Goal: Task Accomplishment & Management: Manage account settings

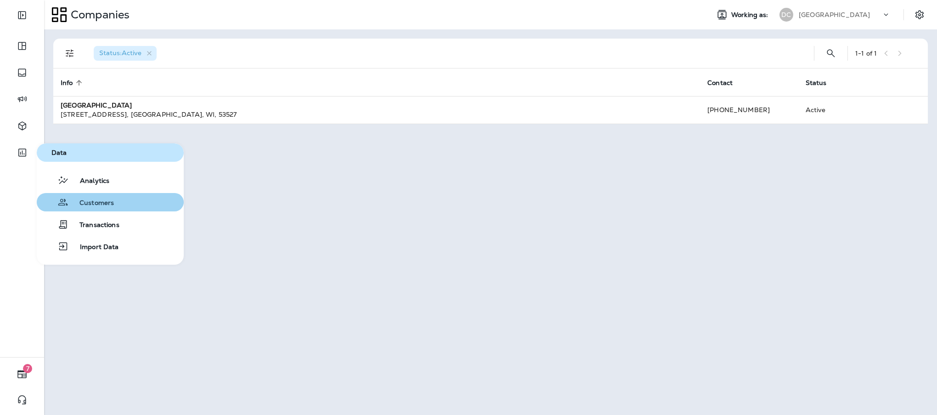
click at [88, 202] on span "Customers" at bounding box center [90, 203] width 45 height 9
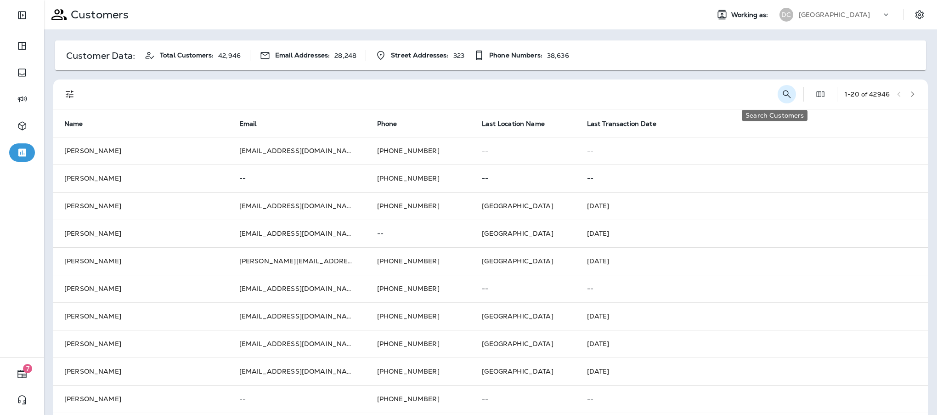
click at [778, 96] on button "Search Customers" at bounding box center [787, 94] width 18 height 18
type input "*******"
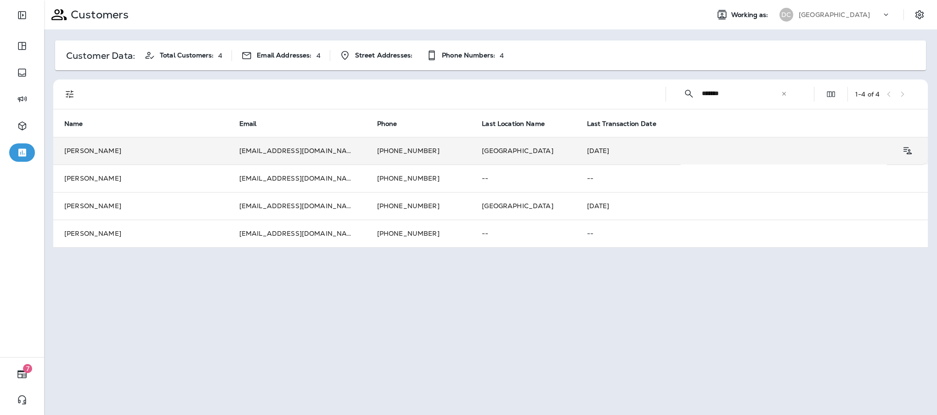
click at [277, 153] on td "[EMAIL_ADDRESS][DOMAIN_NAME]" at bounding box center [297, 151] width 138 height 28
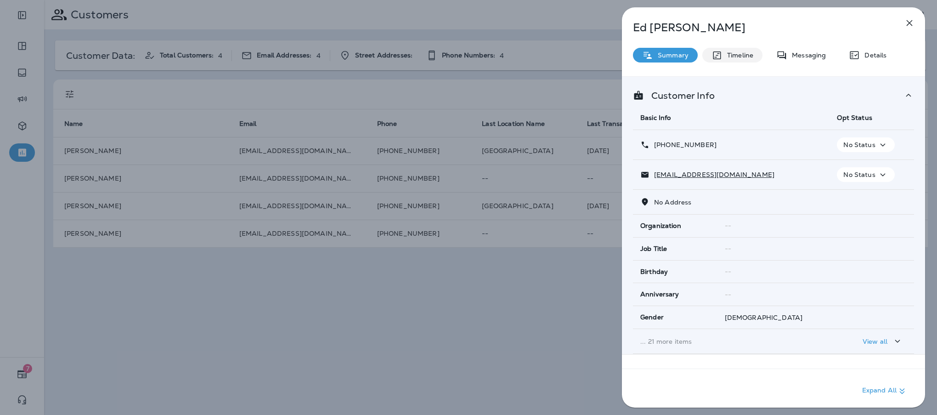
click at [742, 54] on p "Timeline" at bounding box center [738, 54] width 31 height 7
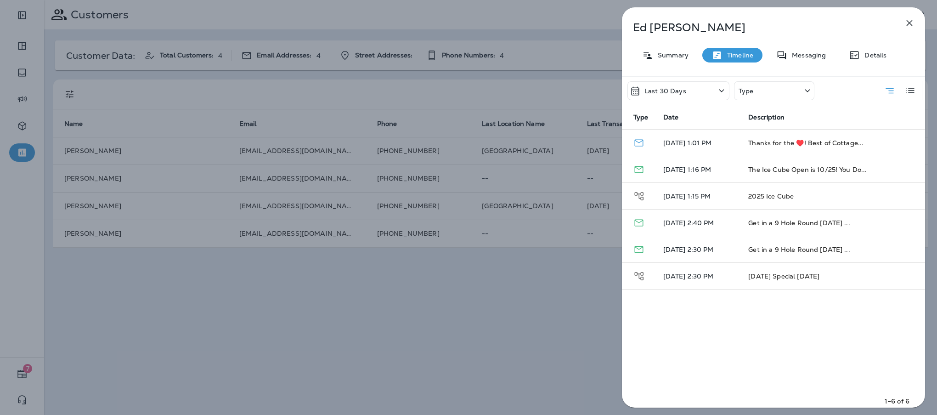
click at [798, 93] on div "Type" at bounding box center [774, 90] width 80 height 19
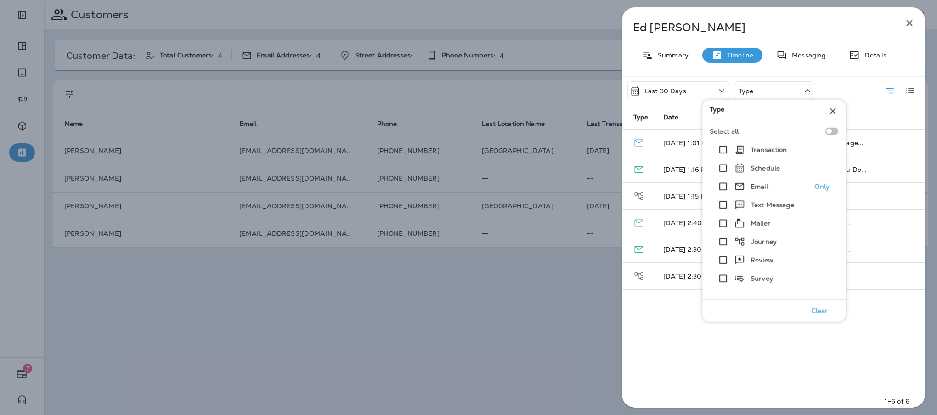
click at [770, 184] on div "Email Only" at bounding box center [780, 186] width 132 height 18
click at [743, 186] on icon at bounding box center [740, 186] width 9 height 7
click at [891, 151] on div at bounding box center [892, 142] width 16 height 19
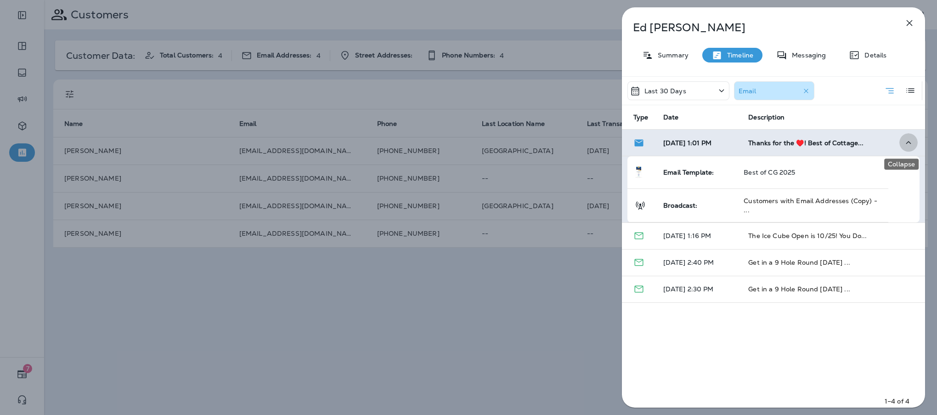
click at [903, 145] on icon "Collapse" at bounding box center [908, 142] width 11 height 11
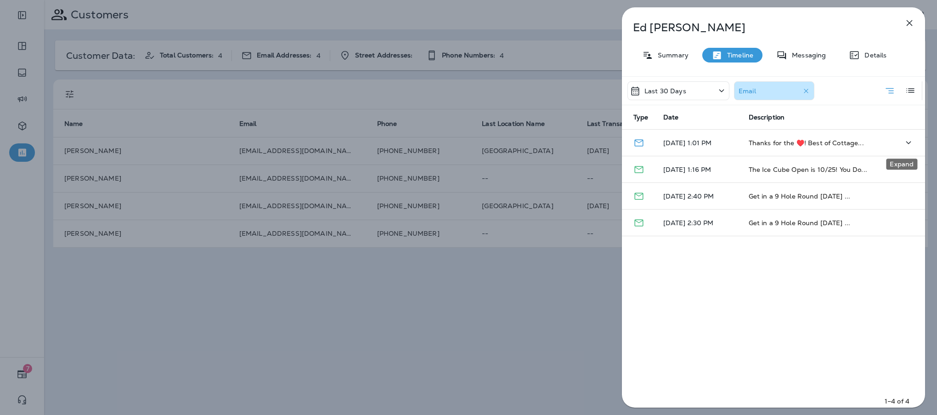
click at [903, 145] on icon "Expand" at bounding box center [908, 142] width 11 height 11
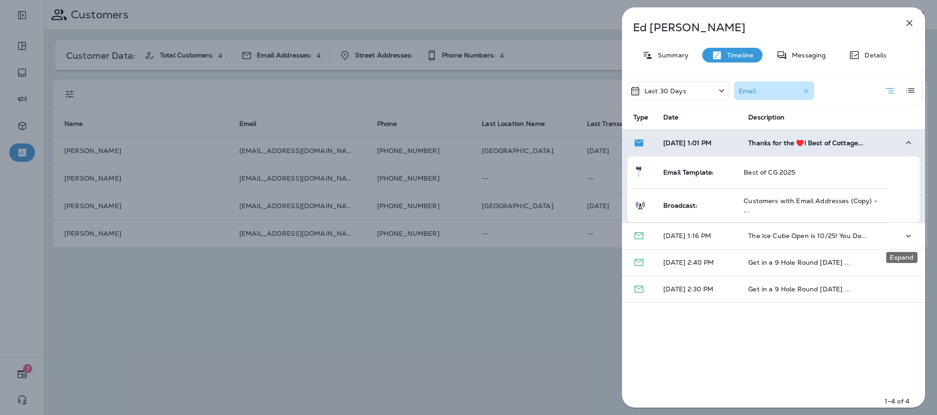
click at [903, 237] on icon "Expand" at bounding box center [908, 235] width 11 height 11
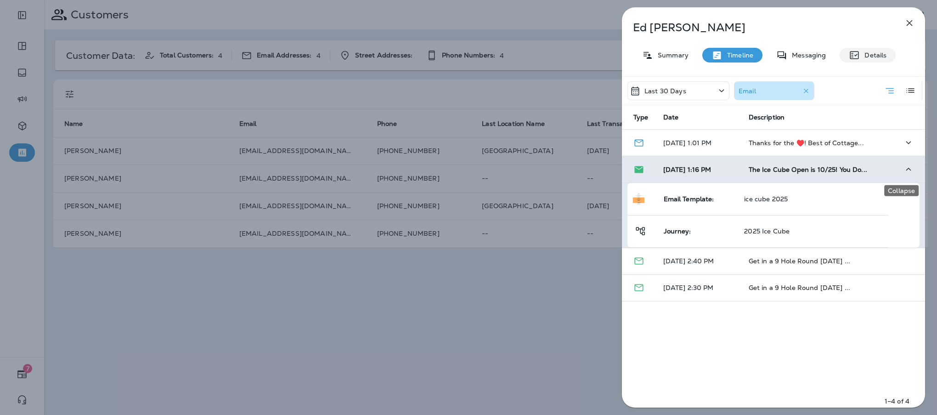
click at [855, 60] on icon at bounding box center [854, 55] width 11 height 11
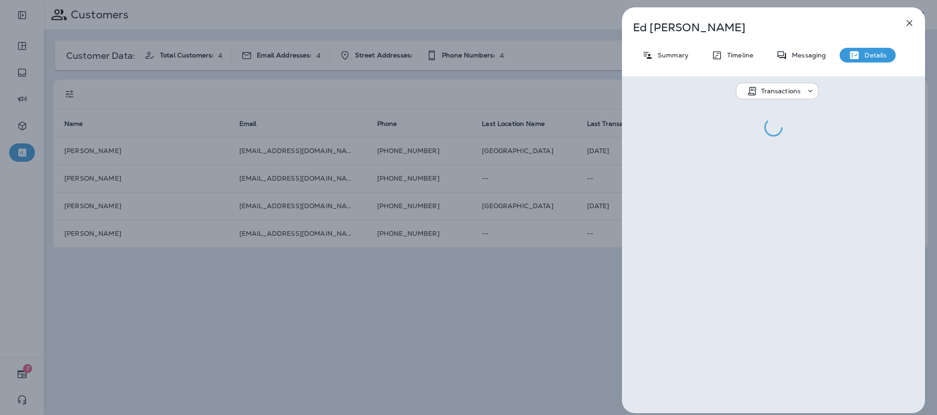
click at [800, 91] on div "Transactions" at bounding box center [783, 90] width 45 height 7
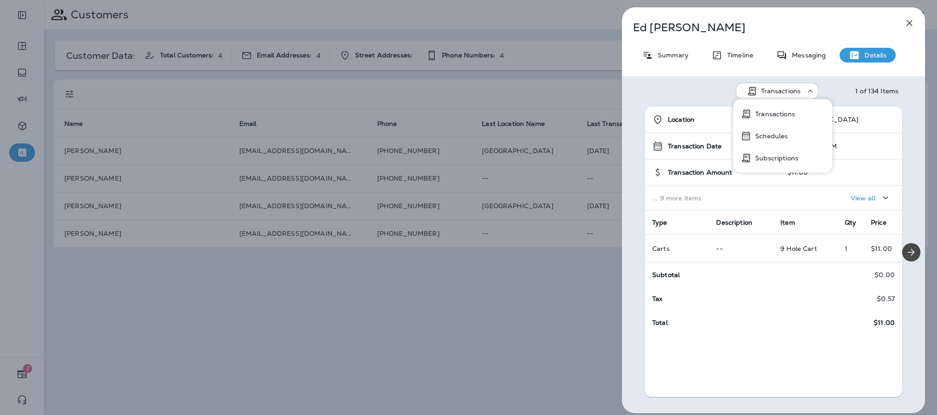
click at [798, 88] on p "Transactions" at bounding box center [781, 90] width 40 height 7
click at [783, 153] on button "Subscriptions" at bounding box center [782, 158] width 99 height 22
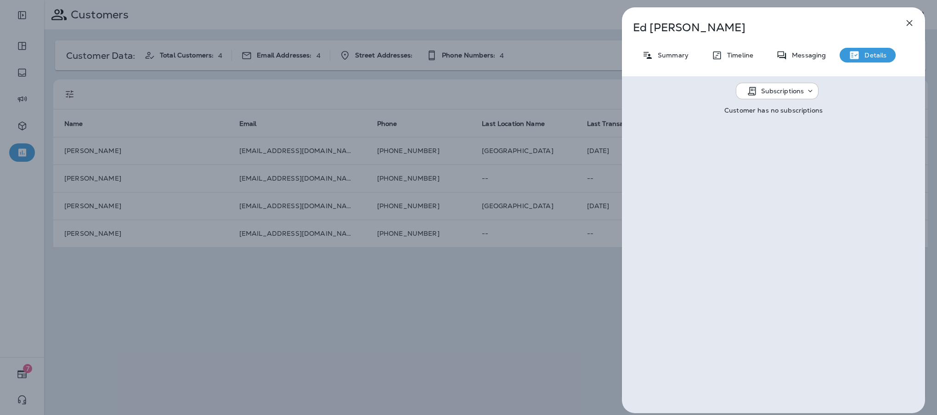
click at [790, 91] on p "Subscriptions" at bounding box center [782, 90] width 43 height 7
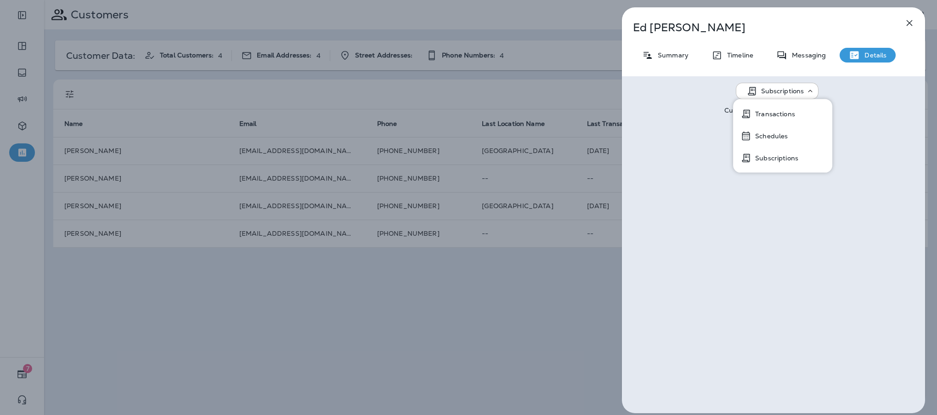
click at [793, 135] on button "Schedules" at bounding box center [782, 136] width 99 height 22
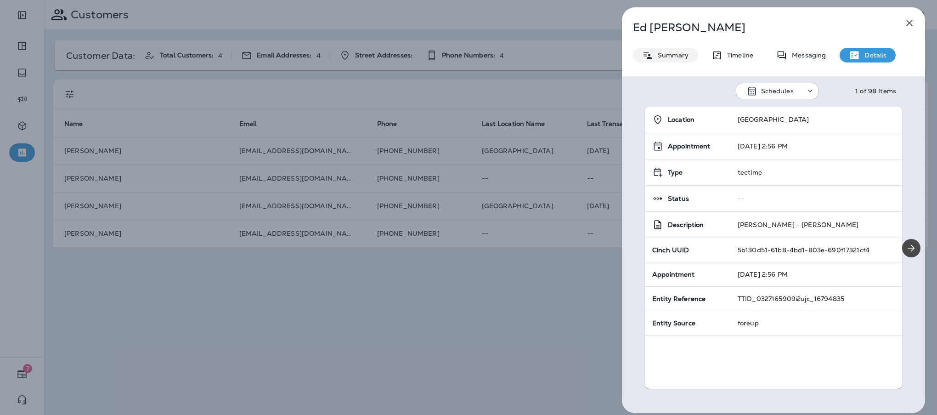
click at [654, 59] on div "Summary" at bounding box center [665, 55] width 65 height 15
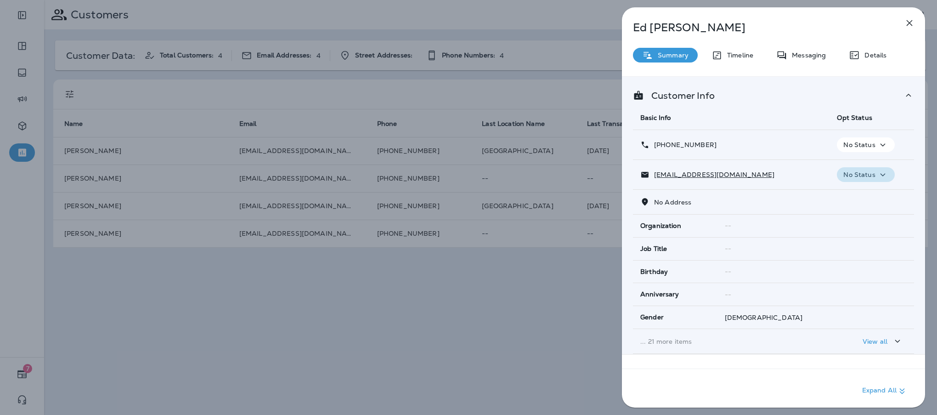
click at [869, 174] on p "No Status" at bounding box center [860, 174] width 32 height 7
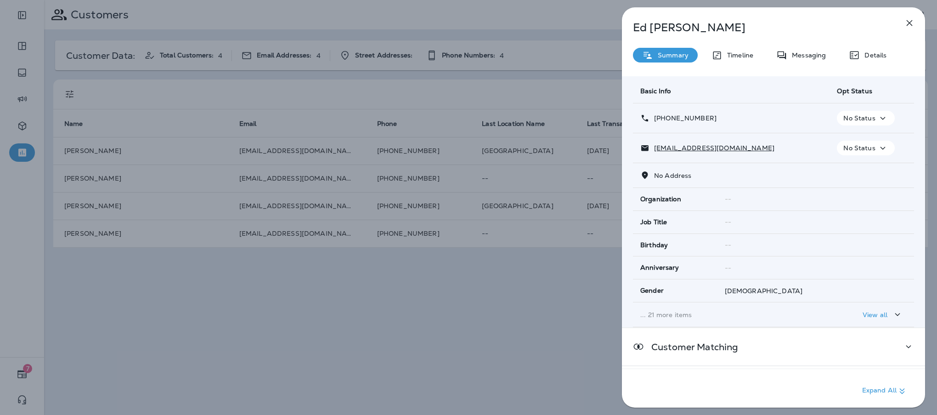
scroll to position [68, 0]
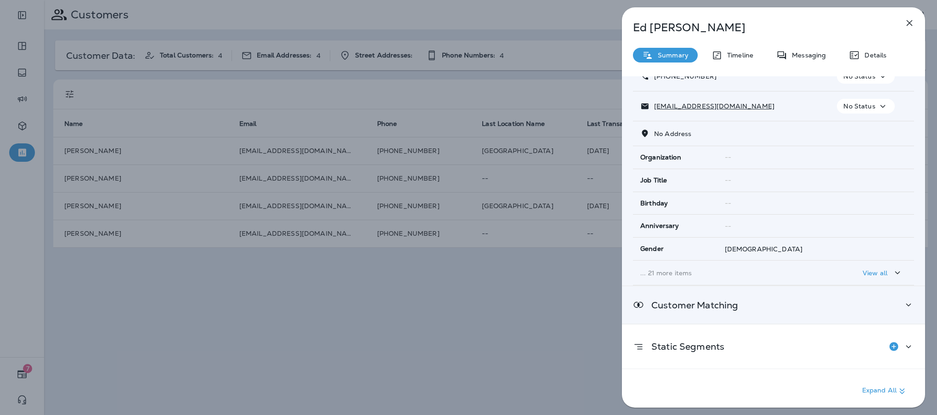
click at [893, 305] on div "Customer Matching" at bounding box center [773, 304] width 281 height 11
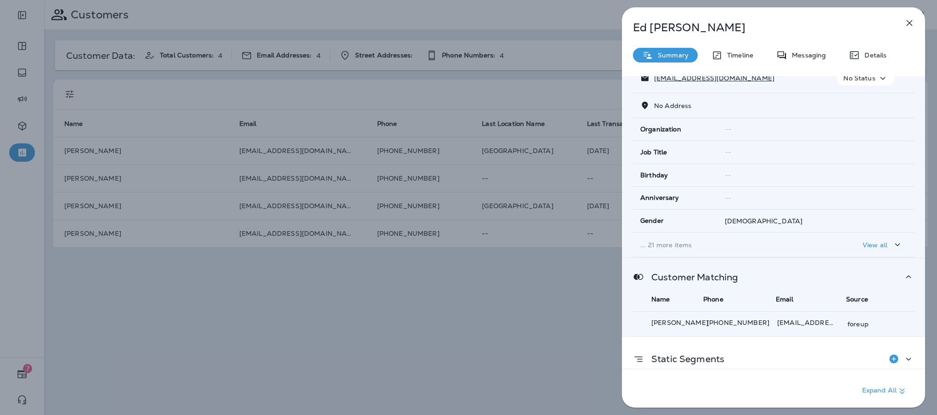
scroll to position [109, 0]
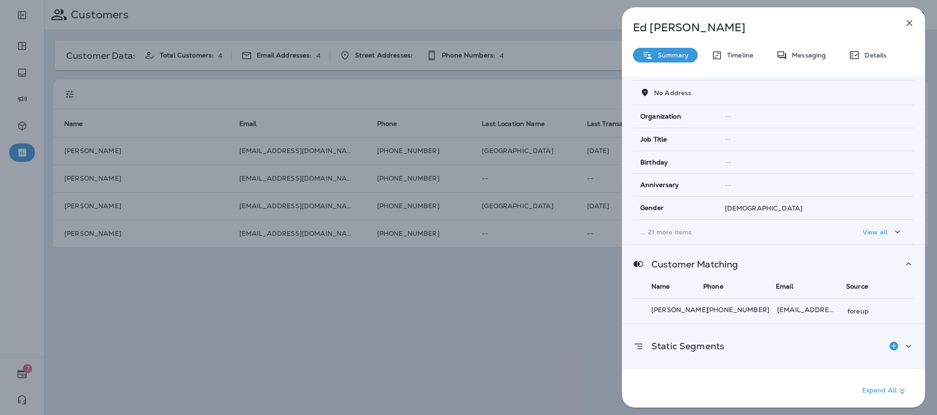
click at [905, 346] on icon at bounding box center [908, 345] width 11 height 11
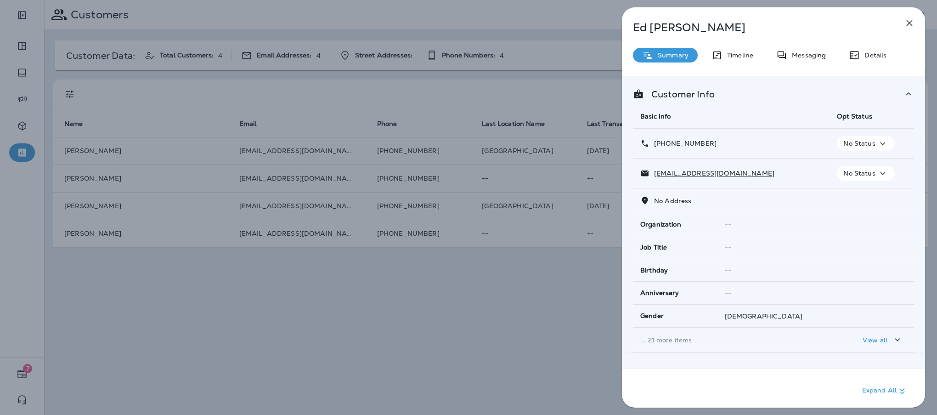
scroll to position [0, 0]
click at [738, 51] on p "Timeline" at bounding box center [738, 54] width 31 height 7
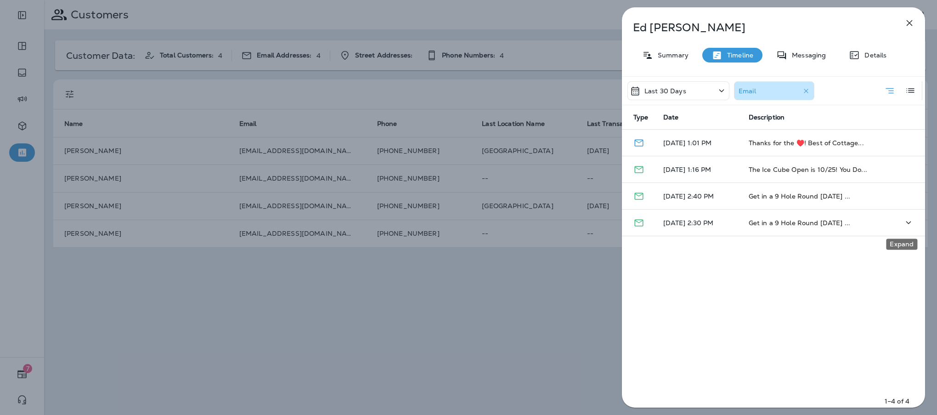
click at [903, 225] on icon "Expand" at bounding box center [908, 222] width 11 height 11
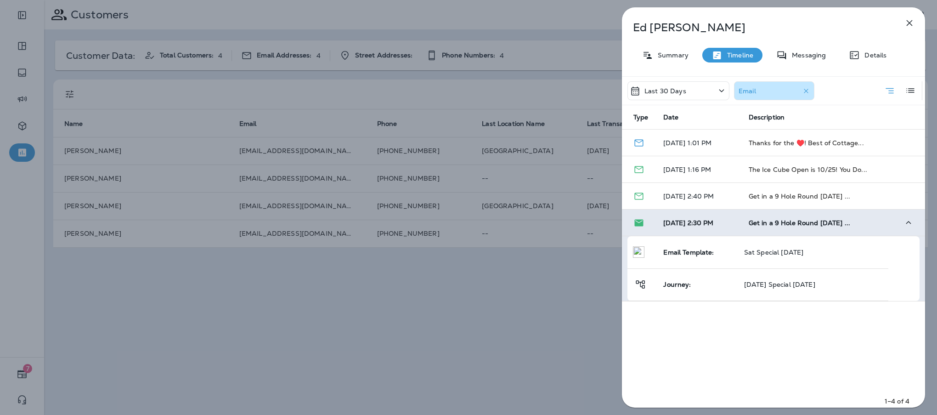
click at [725, 87] on icon at bounding box center [721, 90] width 11 height 11
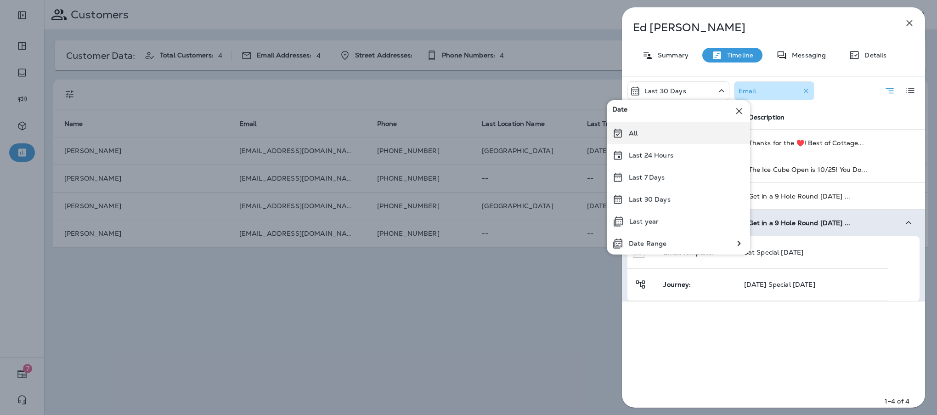
click at [701, 134] on div "All" at bounding box center [678, 133] width 143 height 22
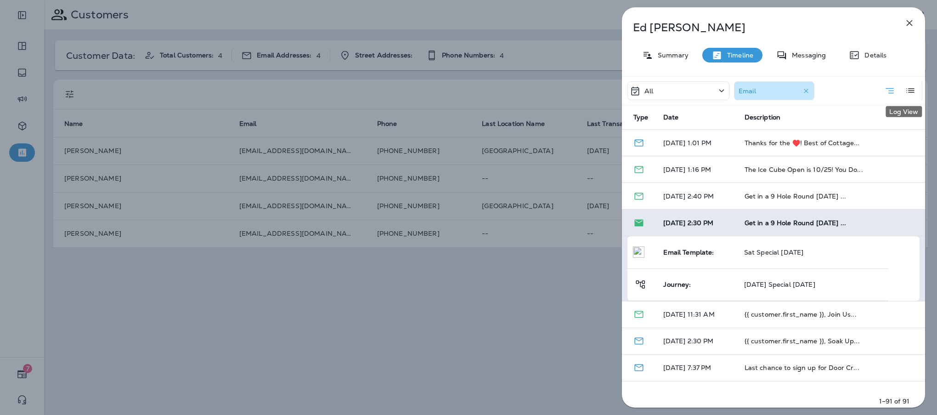
click at [907, 95] on icon "Log View" at bounding box center [910, 90] width 11 height 11
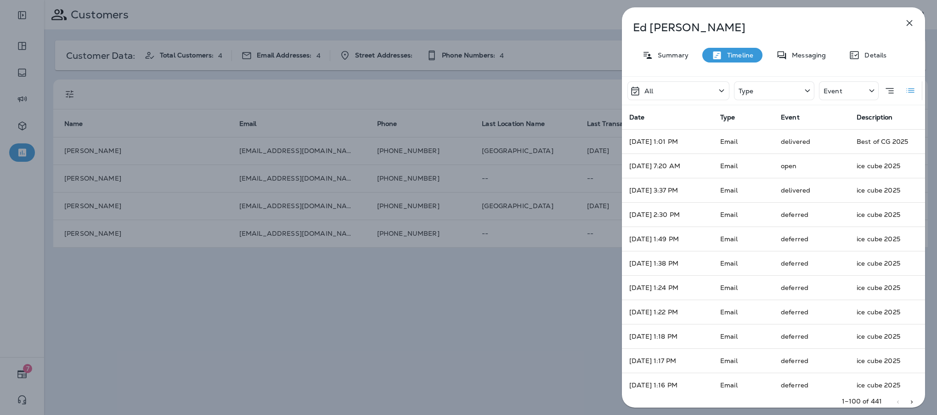
click at [752, 92] on p "Type" at bounding box center [746, 90] width 15 height 7
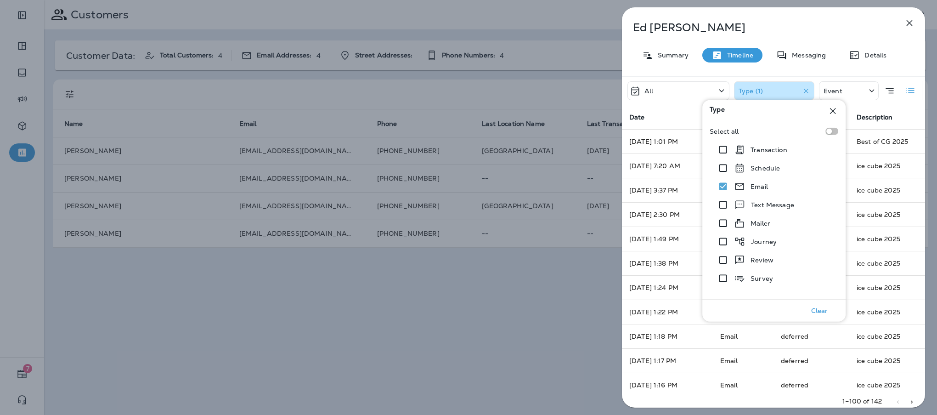
click at [694, 91] on div "All" at bounding box center [679, 90] width 102 height 19
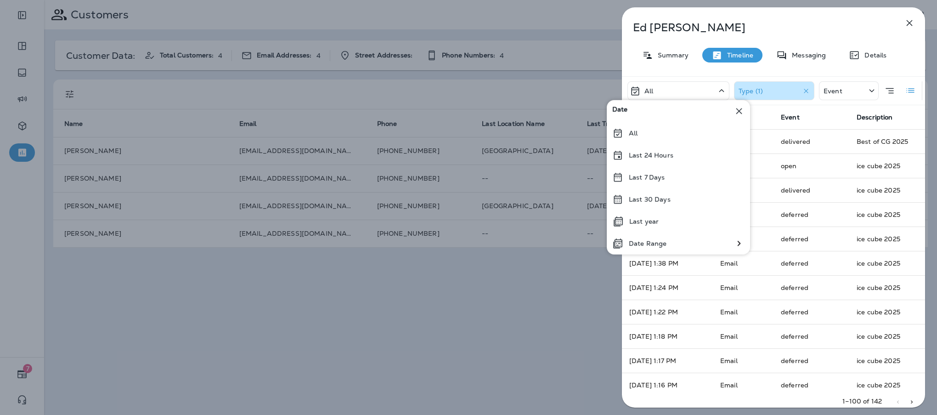
click at [694, 91] on div "All" at bounding box center [679, 90] width 102 height 19
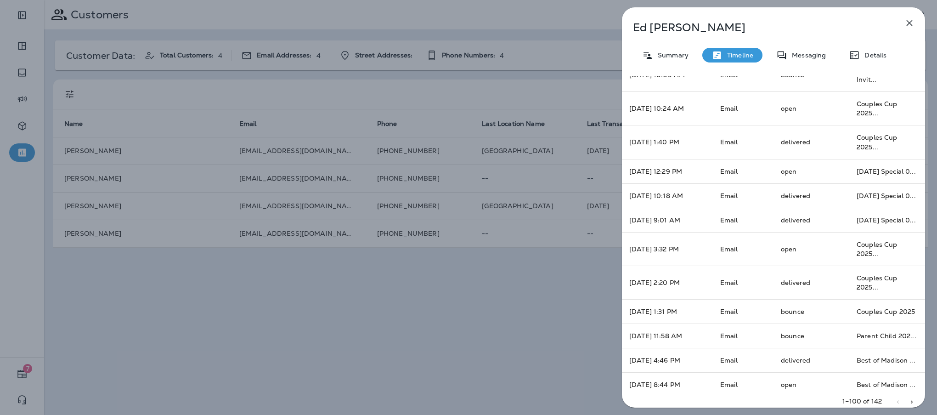
scroll to position [827, 0]
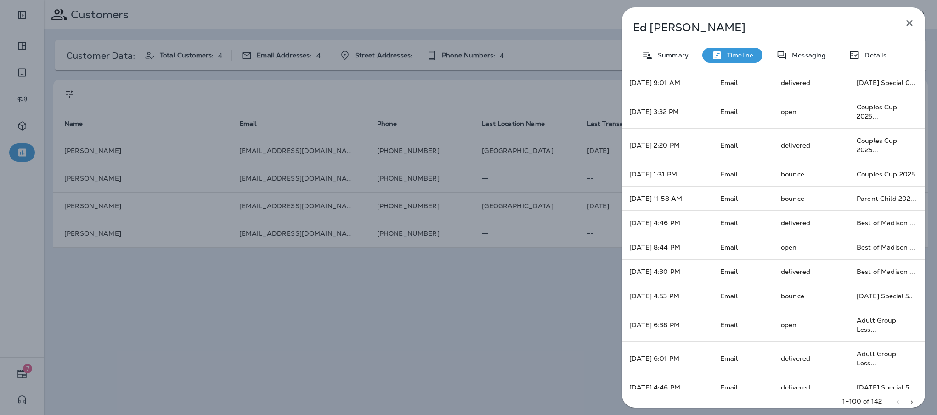
click at [908, 26] on icon "button" at bounding box center [909, 22] width 11 height 11
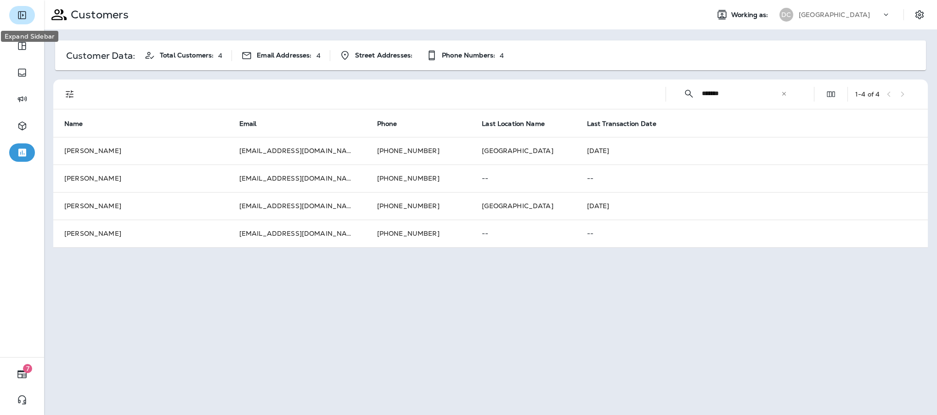
click at [27, 13] on icon "Expand Sidebar" at bounding box center [22, 15] width 11 height 11
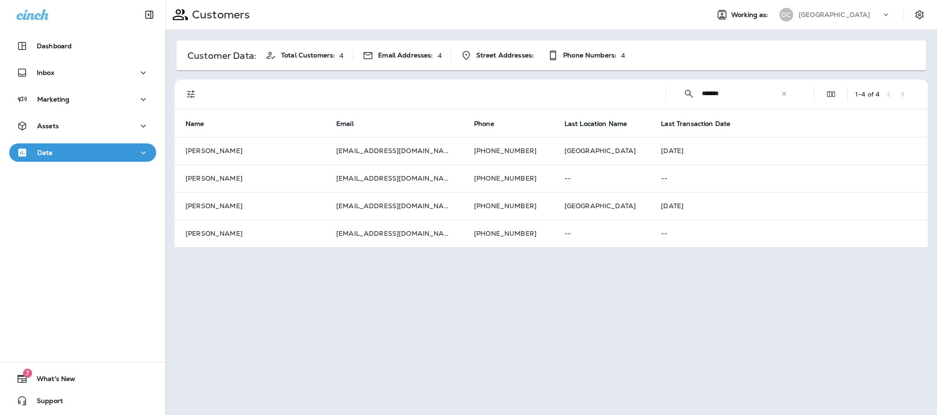
click at [74, 58] on div "Dashboard" at bounding box center [82, 48] width 165 height 23
click at [74, 48] on div "Dashboard" at bounding box center [83, 45] width 132 height 11
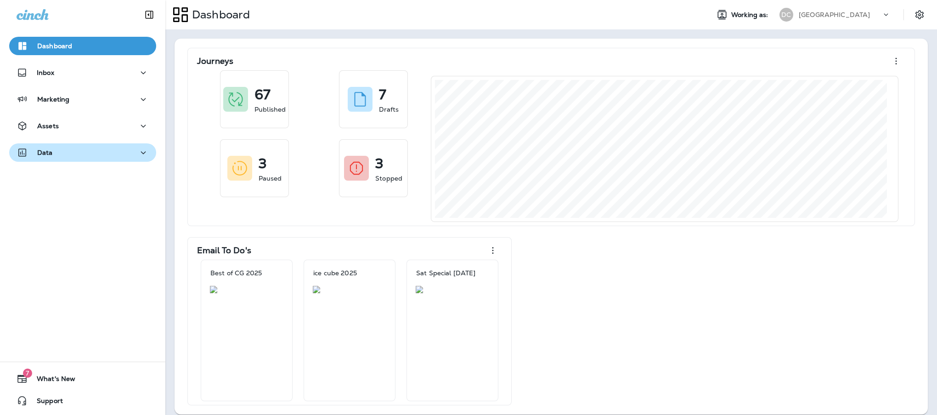
click at [138, 152] on icon "button" at bounding box center [143, 152] width 11 height 11
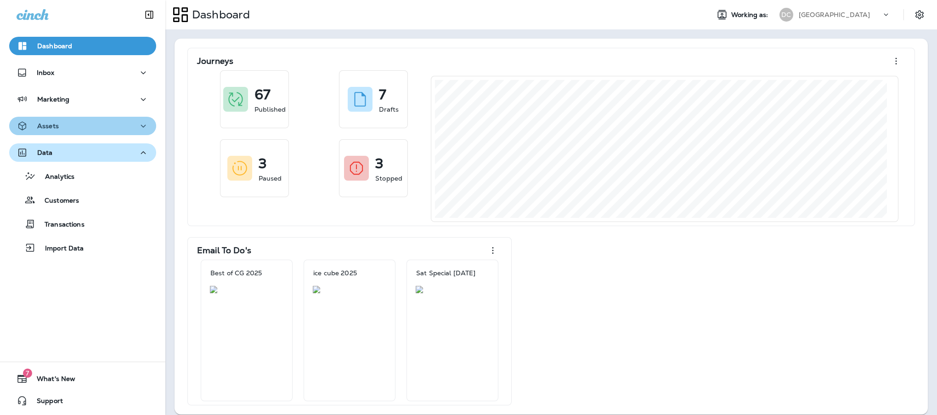
click at [129, 128] on div "Assets" at bounding box center [83, 125] width 132 height 11
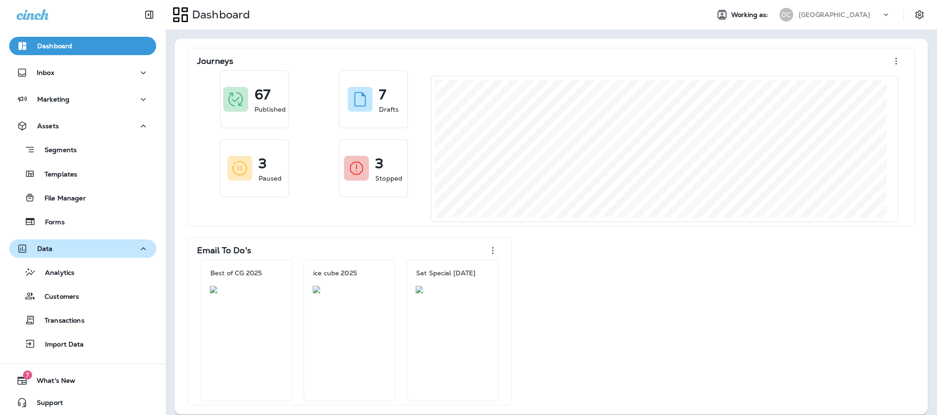
click at [882, 19] on icon at bounding box center [886, 14] width 9 height 9
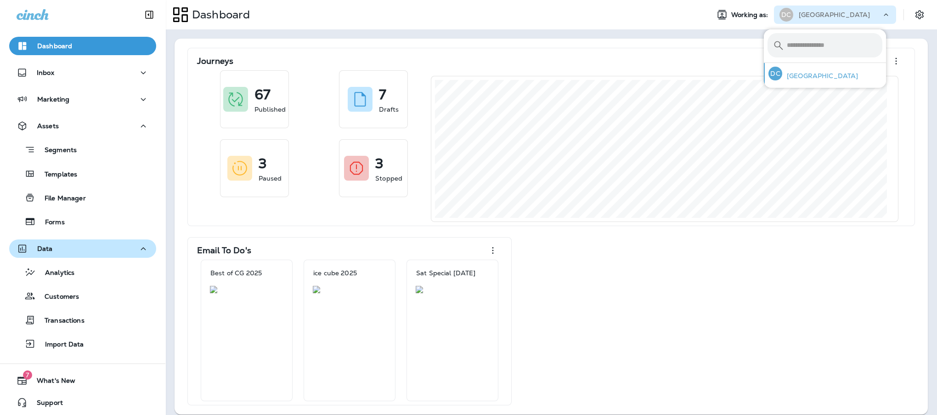
click at [812, 75] on p "[GEOGRAPHIC_DATA]" at bounding box center [820, 75] width 76 height 7
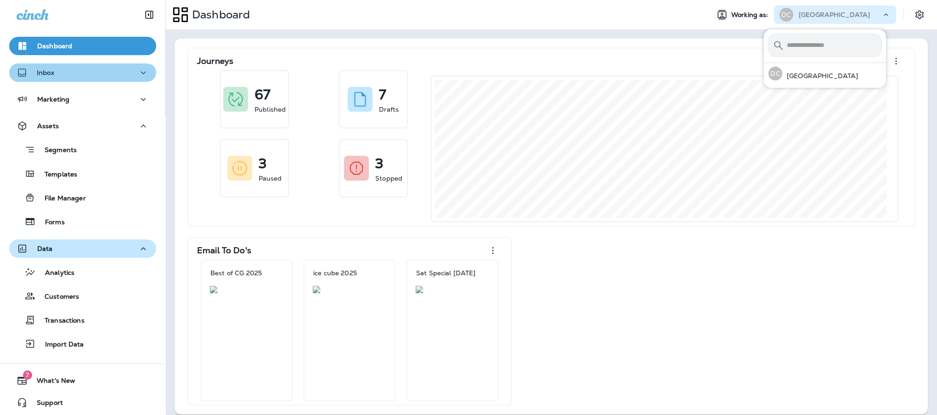
click at [104, 75] on div "Inbox" at bounding box center [83, 72] width 132 height 11
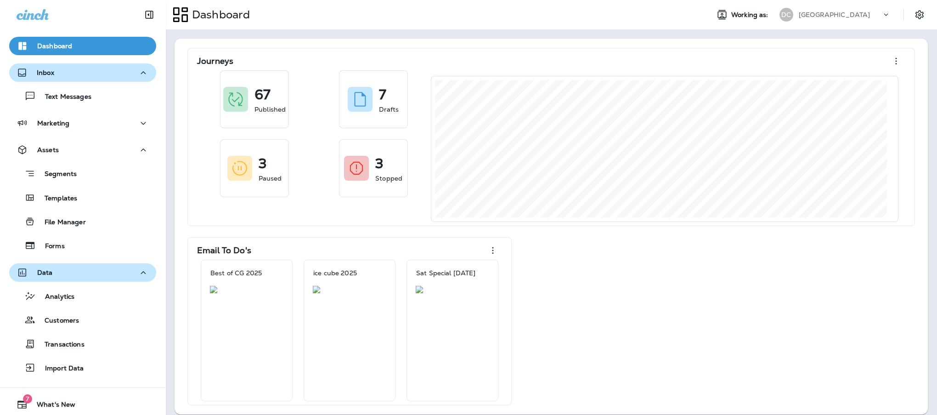
click at [113, 78] on div "Inbox" at bounding box center [83, 72] width 132 height 11
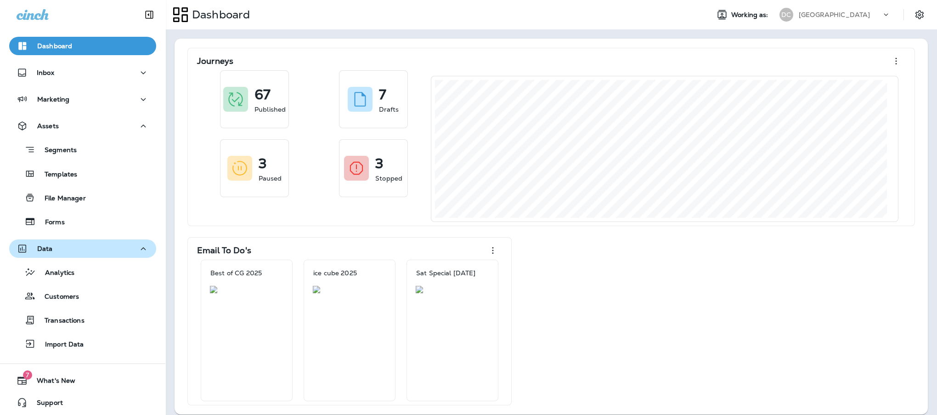
scroll to position [1, 0]
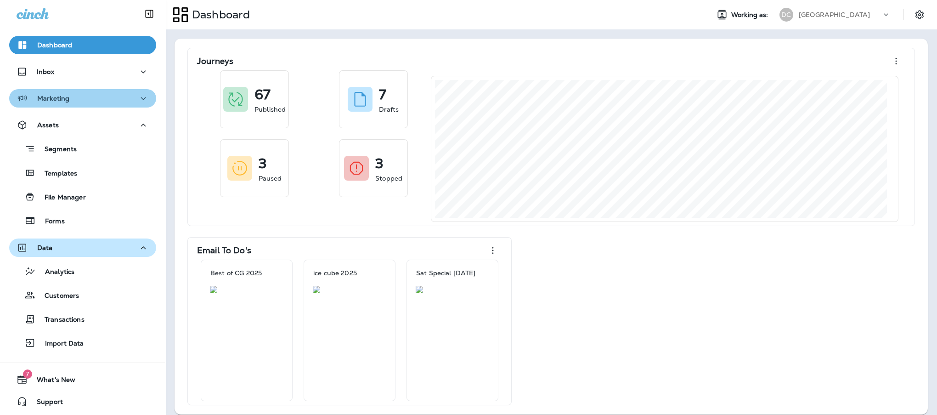
click at [90, 102] on div "Marketing" at bounding box center [83, 98] width 132 height 11
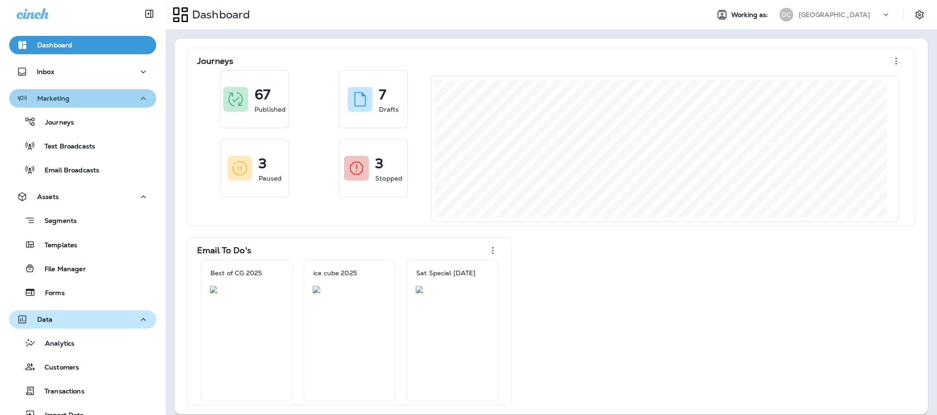
click at [90, 102] on div "Marketing" at bounding box center [83, 98] width 132 height 11
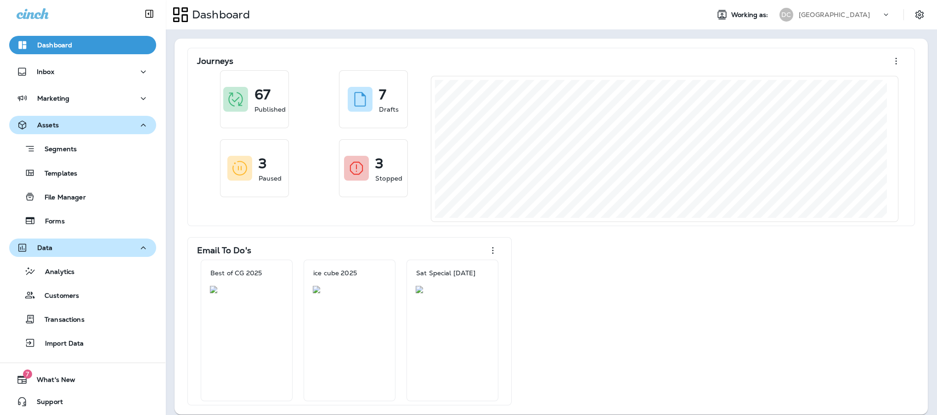
click at [92, 131] on button "Assets" at bounding box center [82, 125] width 147 height 18
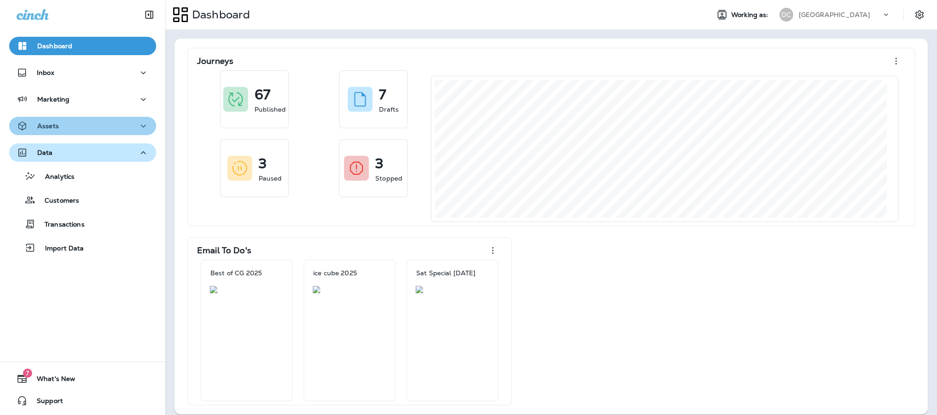
click at [92, 131] on div "Assets" at bounding box center [83, 125] width 132 height 11
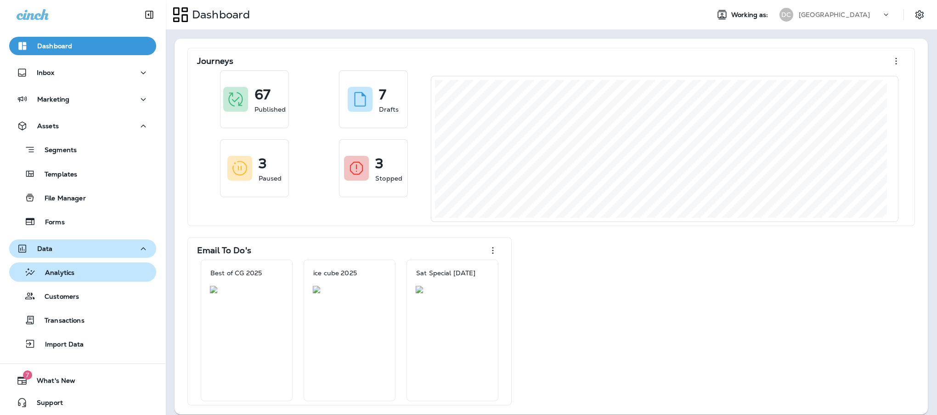
scroll to position [1, 0]
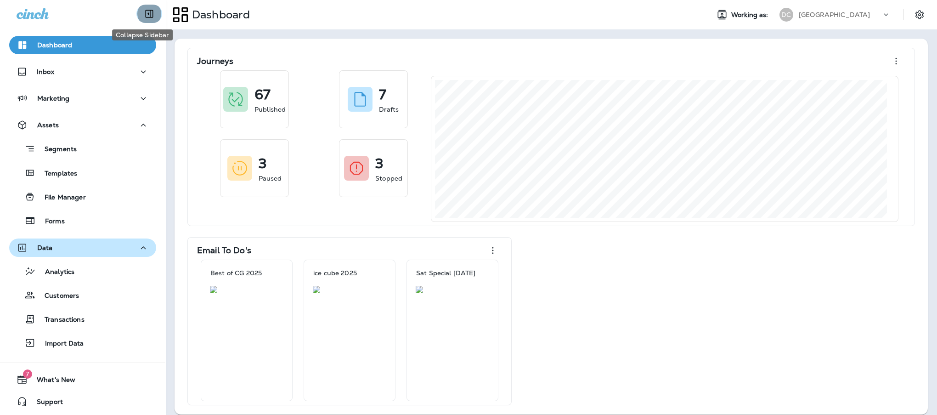
click at [136, 16] on button "Collapse Sidebar" at bounding box center [149, 14] width 26 height 18
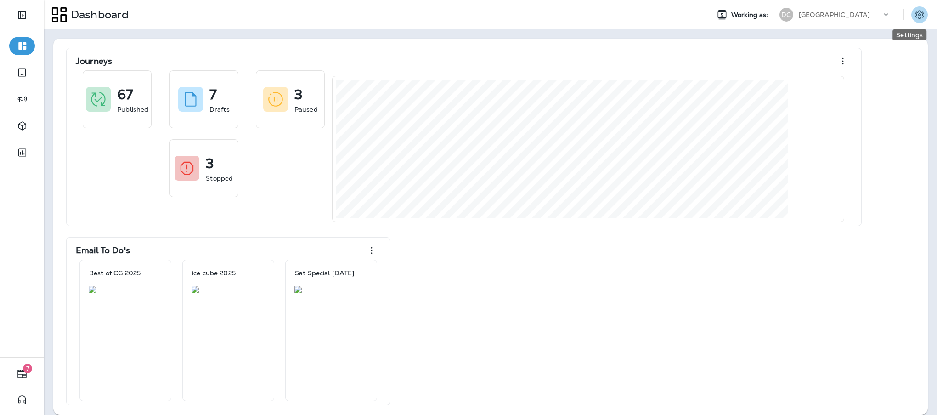
click at [914, 16] on icon "Settings" at bounding box center [919, 14] width 11 height 11
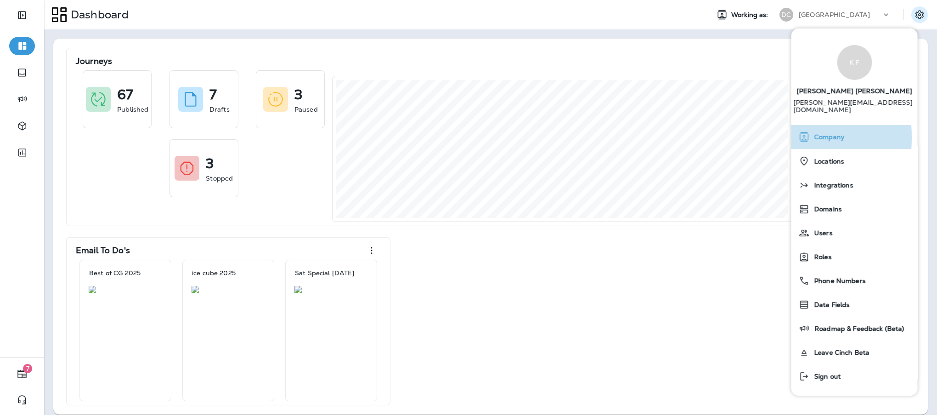
click at [829, 133] on span "Company" at bounding box center [827, 137] width 35 height 8
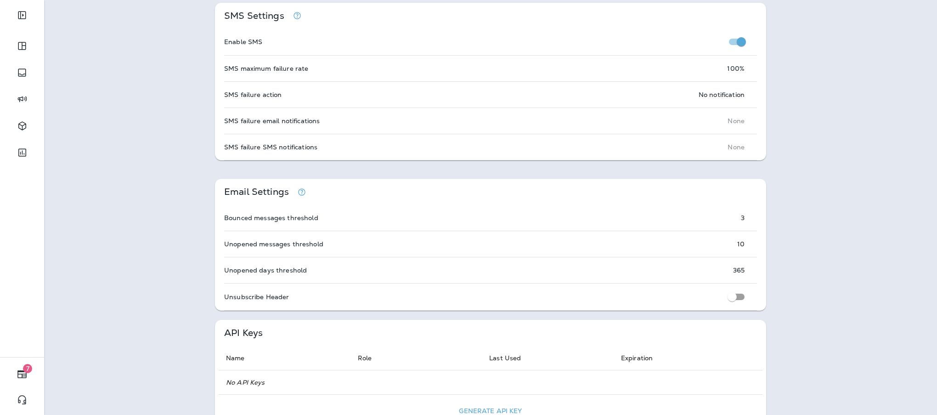
scroll to position [551, 0]
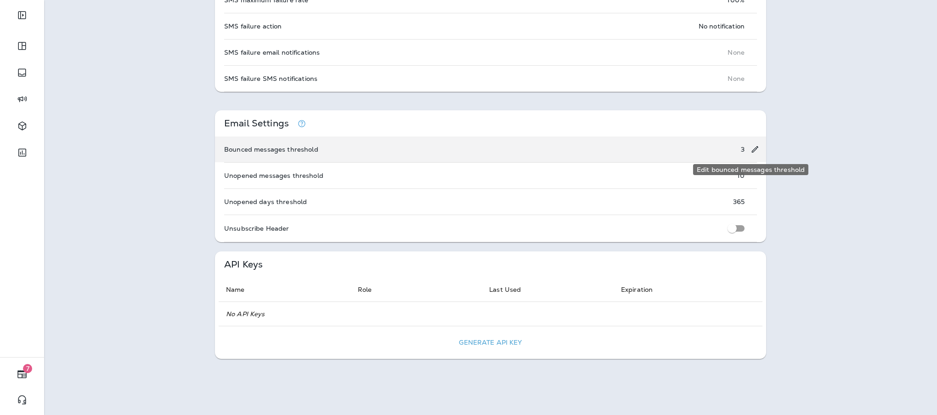
click at [750, 147] on icon "Edit bounced messages threshold" at bounding box center [755, 149] width 10 height 9
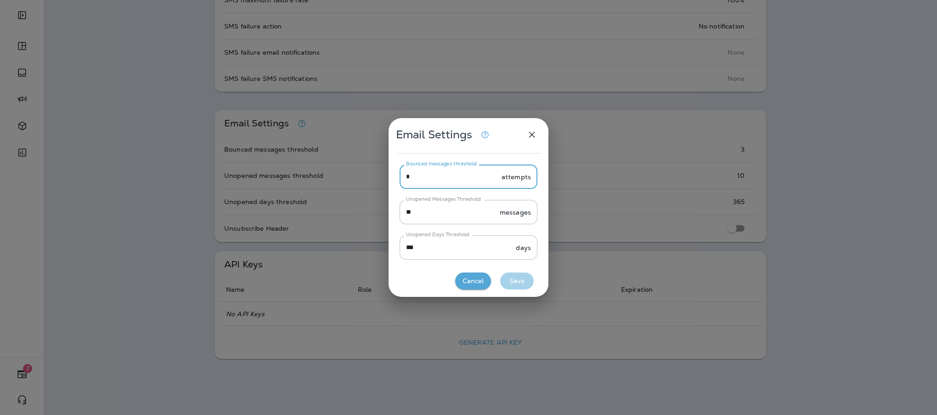
drag, startPoint x: 415, startPoint y: 174, endPoint x: 398, endPoint y: 171, distance: 16.8
click at [398, 171] on div "Bounced messages threshold * attempts Bounced messages threshold Unopened Messa…" at bounding box center [469, 215] width 160 height 108
type input "*"
drag, startPoint x: 434, startPoint y: 204, endPoint x: 398, endPoint y: 193, distance: 37.8
click at [398, 193] on div "Bounced messages threshold * attempts Bounced messages threshold Unopened Messa…" at bounding box center [469, 215] width 160 height 108
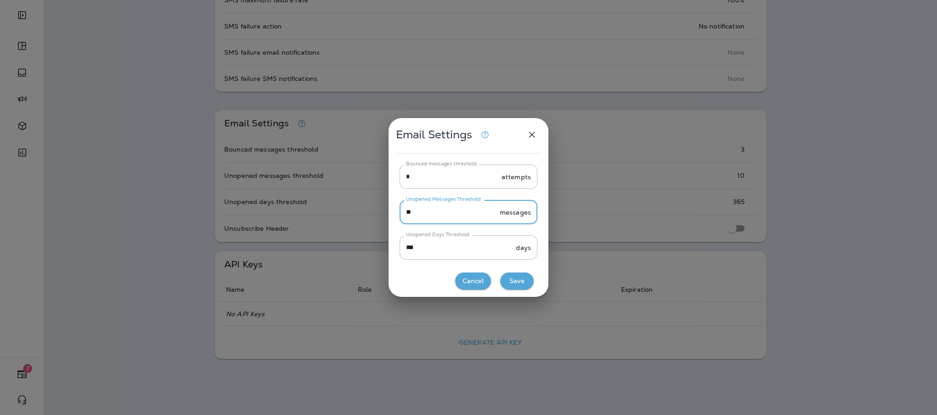
type input "**"
click at [520, 279] on button "Save" at bounding box center [517, 280] width 34 height 17
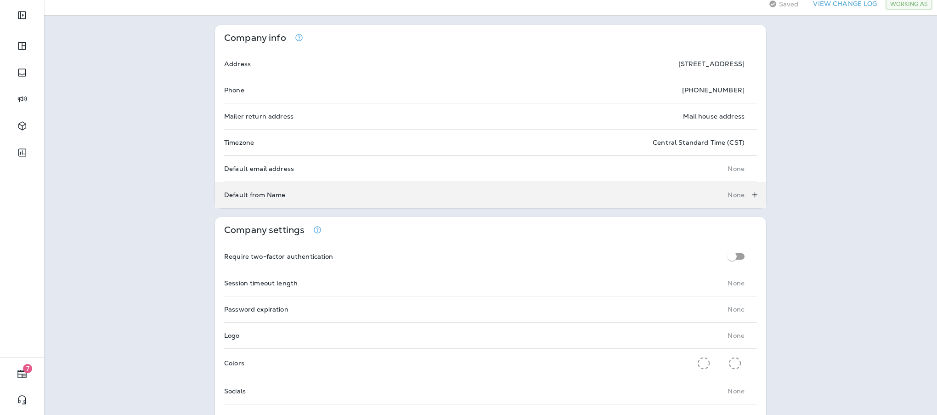
scroll to position [0, 0]
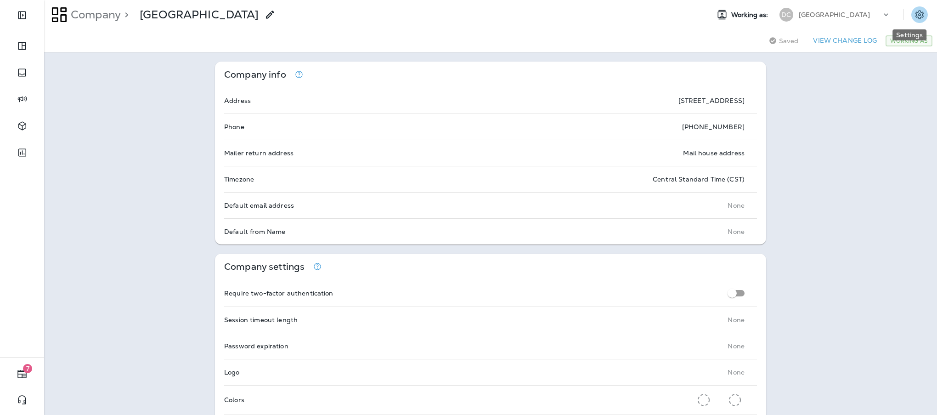
click at [914, 11] on icon "Settings" at bounding box center [919, 14] width 11 height 11
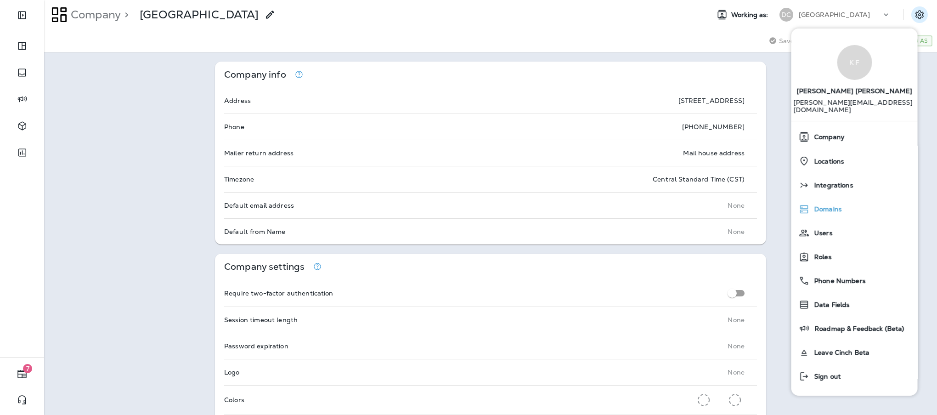
click at [822, 205] on span "Domains" at bounding box center [826, 209] width 32 height 8
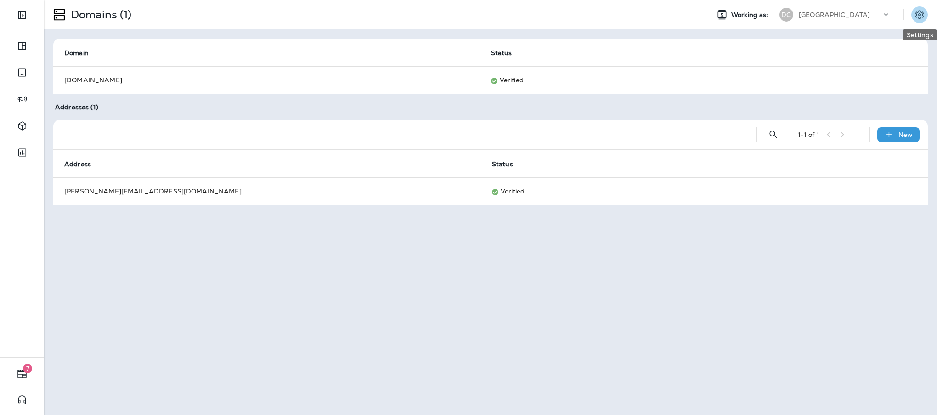
click at [916, 13] on icon "Settings" at bounding box center [920, 14] width 8 height 9
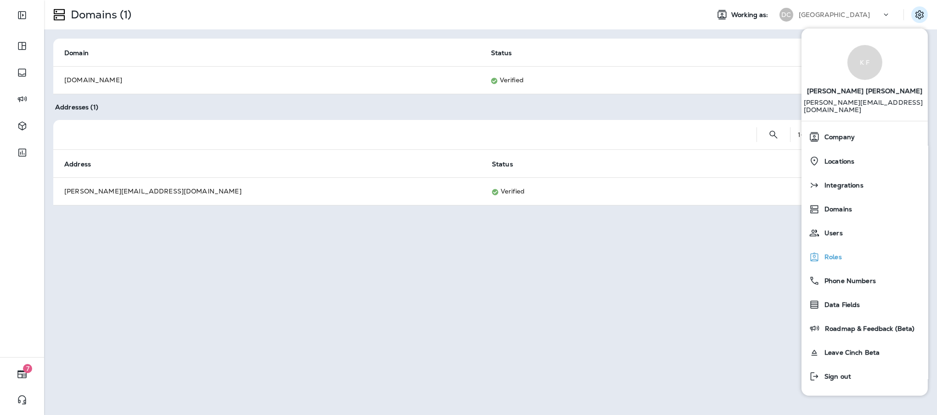
click at [842, 248] on div "Roles" at bounding box center [864, 257] width 119 height 18
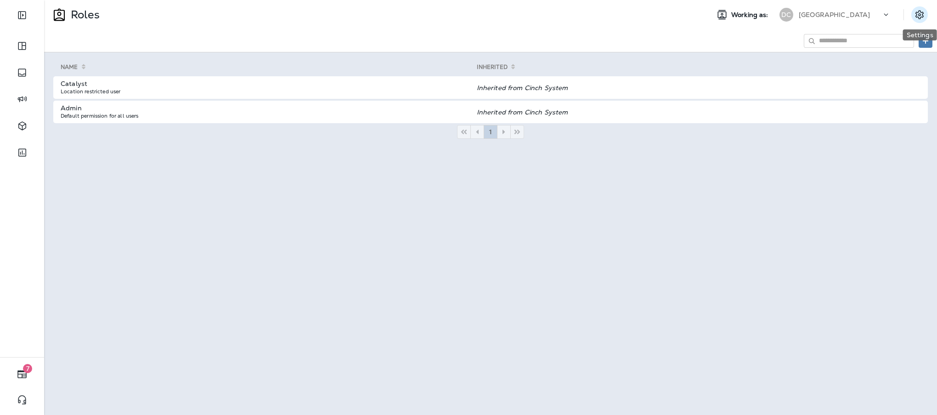
click at [919, 20] on button "Settings" at bounding box center [920, 14] width 17 height 17
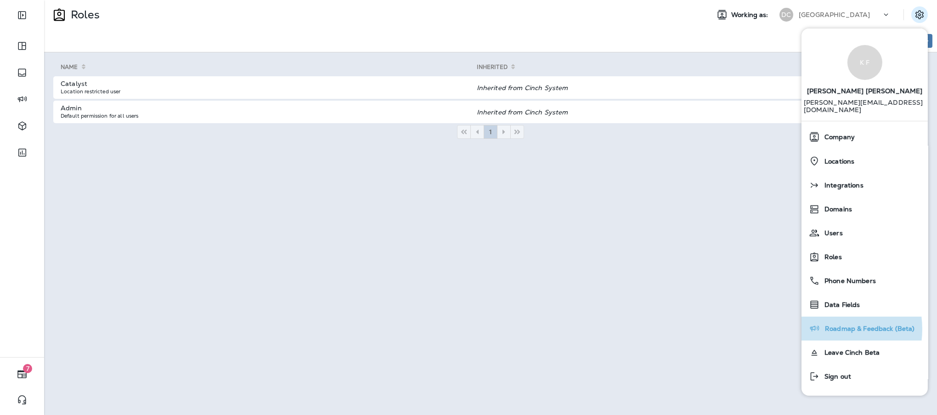
click at [824, 325] on span "Roadmap & Feedback (Beta)" at bounding box center [868, 329] width 95 height 8
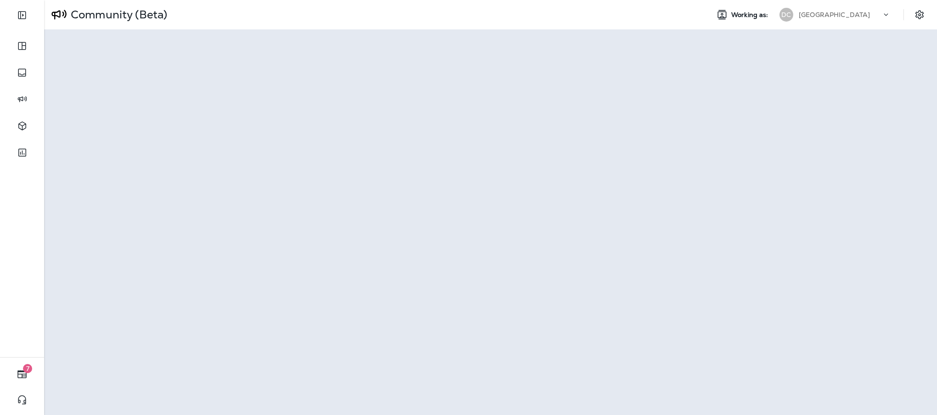
scroll to position [1, 0]
